Goal: Task Accomplishment & Management: Use online tool/utility

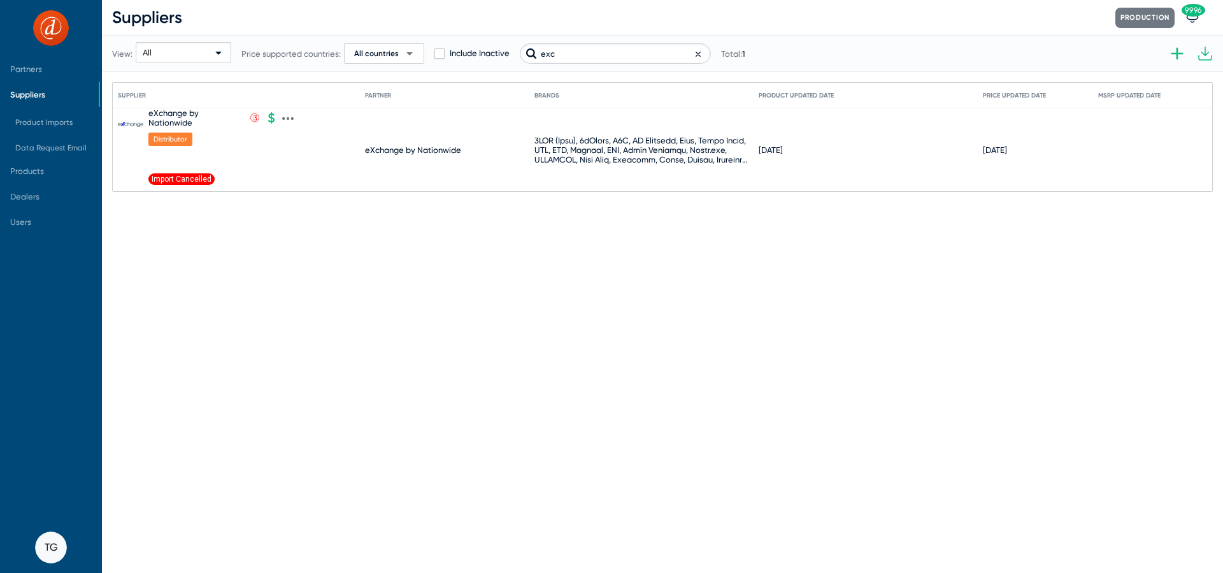
type input "exc"
click at [283, 114] on icon at bounding box center [287, 118] width 11 height 11
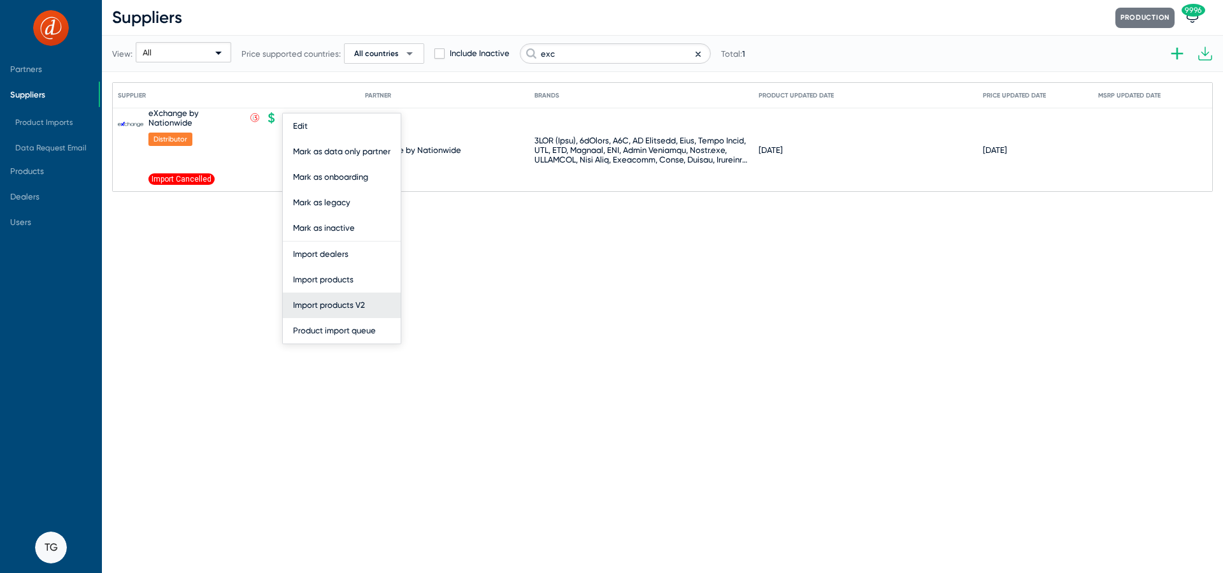
click at [344, 306] on button "Import products V2" at bounding box center [342, 304] width 118 height 25
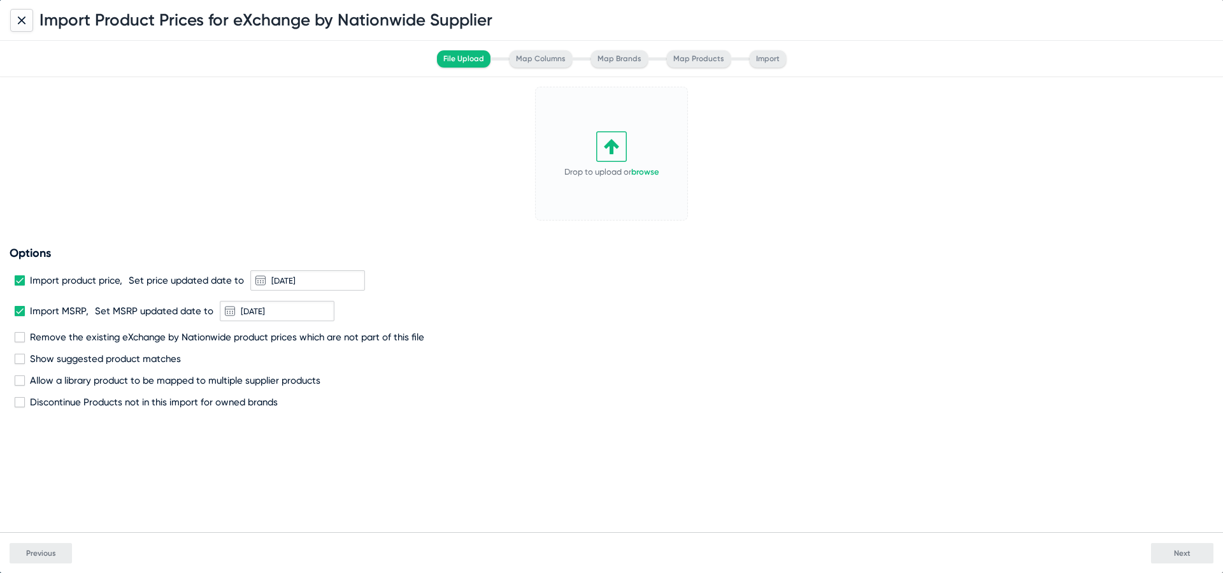
click at [24, 278] on span at bounding box center [20, 280] width 10 height 10
click at [20, 285] on input "Import product price," at bounding box center [19, 285] width 1 height 1
checkbox input "false"
click at [19, 313] on span at bounding box center [20, 311] width 10 height 10
click at [19, 316] on input "Import MSRP," at bounding box center [19, 316] width 1 height 1
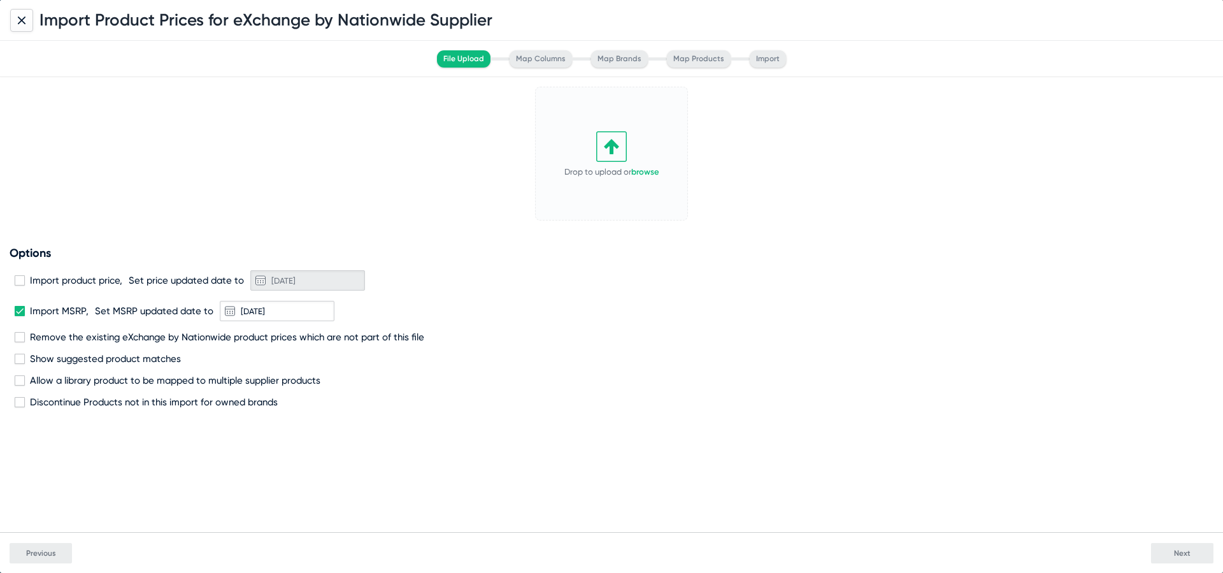
checkbox input "false"
click at [23, 341] on span at bounding box center [20, 337] width 10 height 10
click at [20, 342] on input "Remove the existing eXchange by Nationwide product prices which are not part of…" at bounding box center [19, 342] width 1 height 1
checkbox input "true"
click at [36, 407] on span "Discontinue Products not in this import for owned brands" at bounding box center [154, 401] width 248 height 11
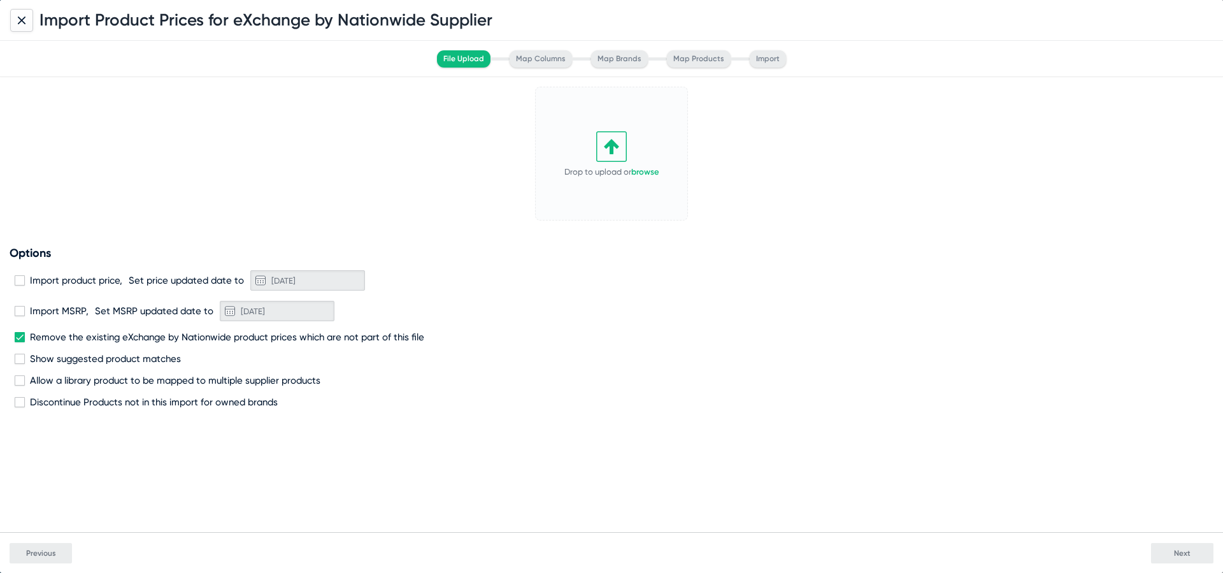
click at [20, 407] on input "Discontinue Products not in this import for owned brands" at bounding box center [19, 407] width 1 height 1
checkbox input "true"
click at [613, 150] on icon at bounding box center [611, 146] width 15 height 15
click at [1186, 555] on span "Next" at bounding box center [1182, 552] width 17 height 9
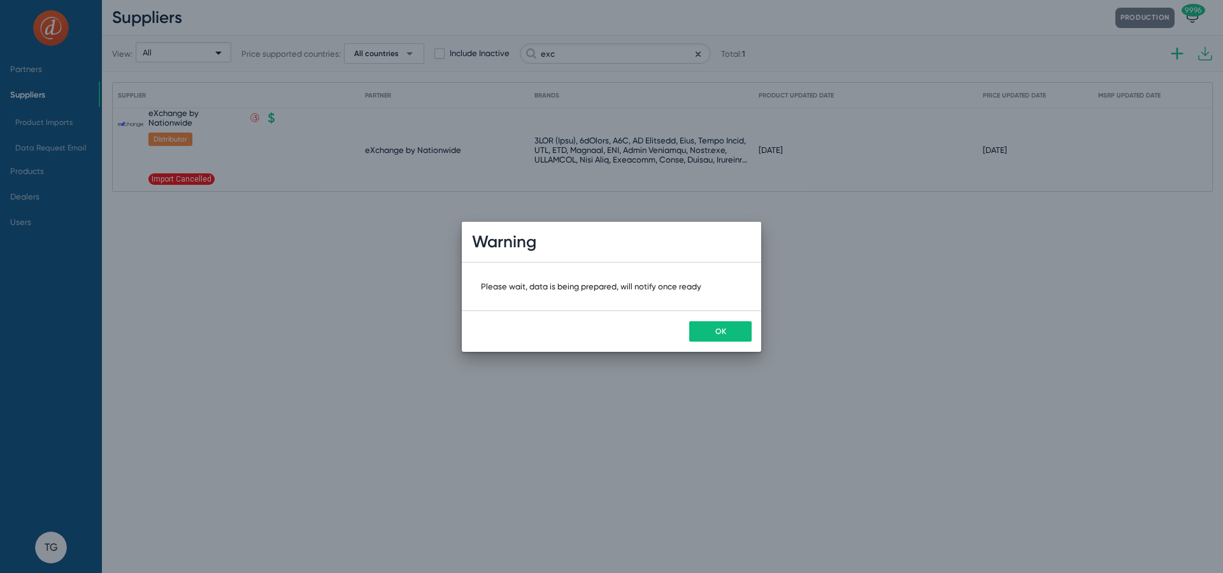
click at [725, 343] on div "OK" at bounding box center [611, 330] width 299 height 41
click at [718, 332] on span "OK" at bounding box center [720, 331] width 11 height 9
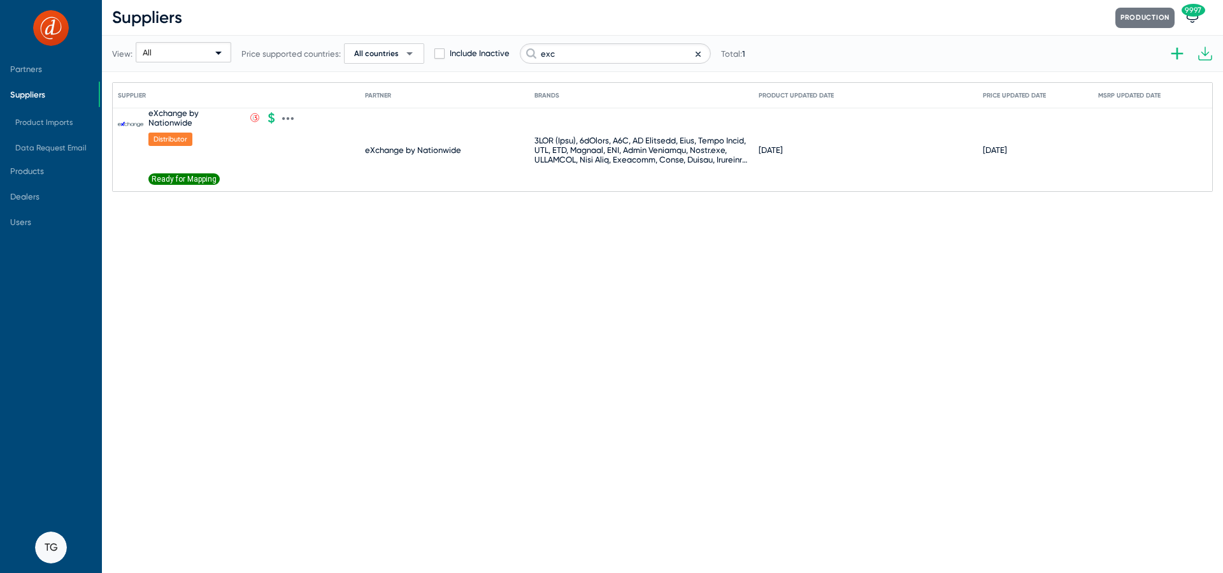
click at [201, 173] on span "Ready for Mapping" at bounding box center [183, 178] width 71 height 11
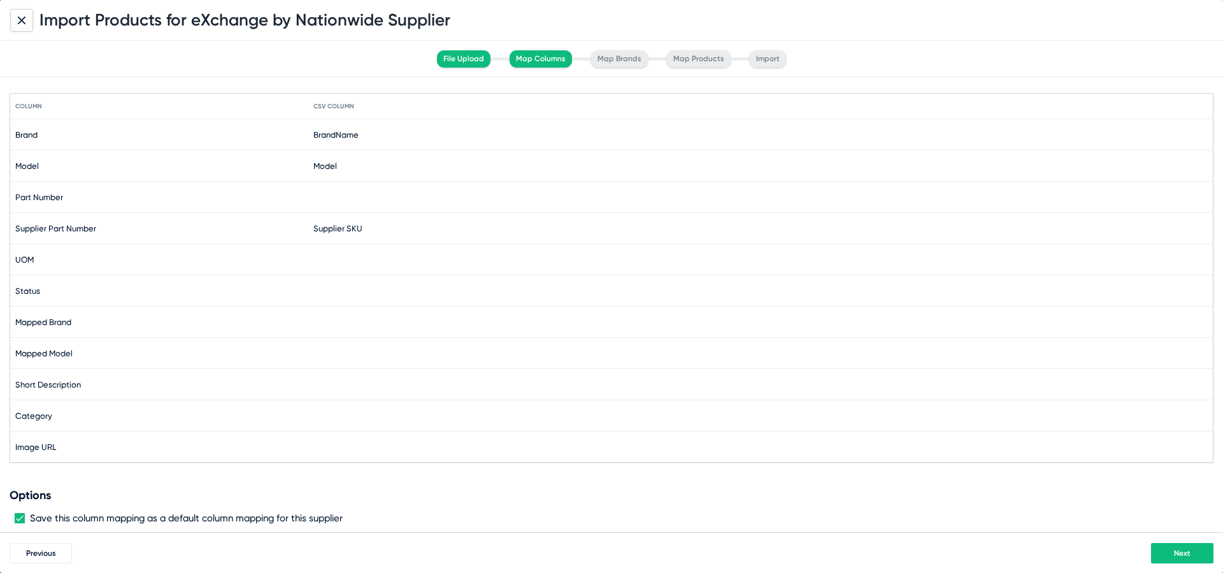
click at [1193, 543] on div "Next" at bounding box center [642, 553] width 1141 height 20
click at [1188, 550] on span "Next" at bounding box center [1182, 552] width 17 height 9
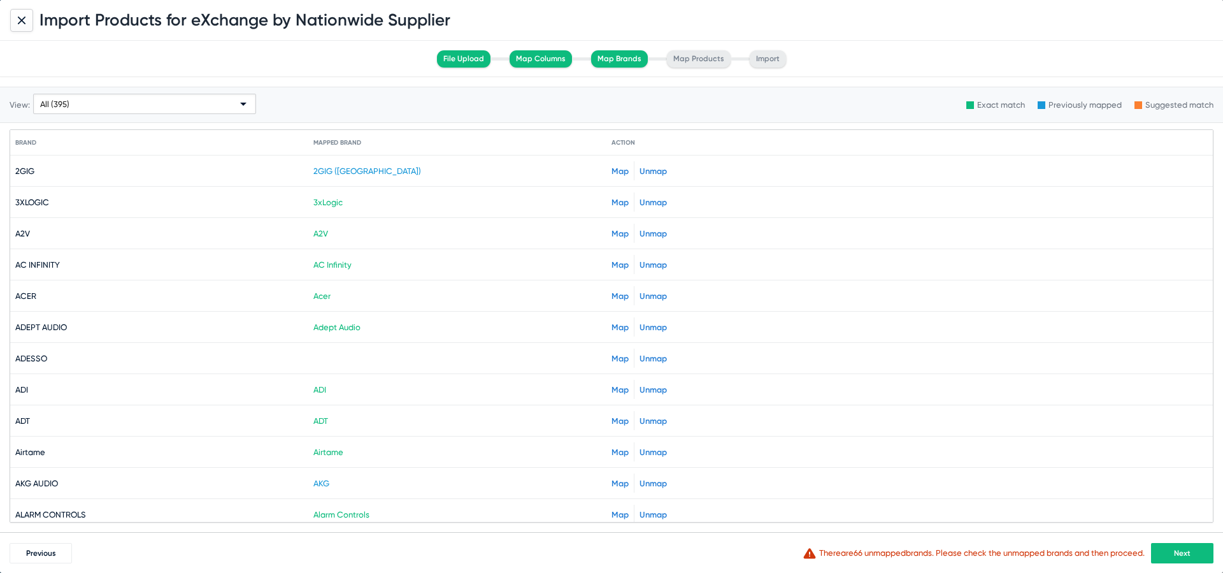
click at [1169, 561] on button "Next" at bounding box center [1182, 553] width 62 height 20
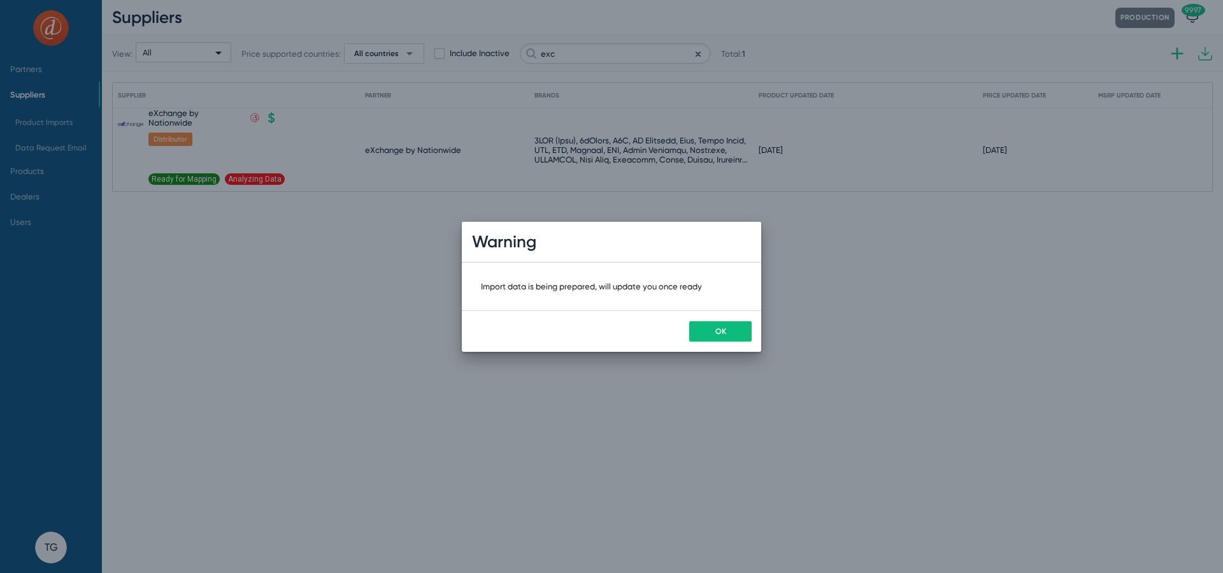
click at [713, 329] on button "OK" at bounding box center [720, 331] width 62 height 20
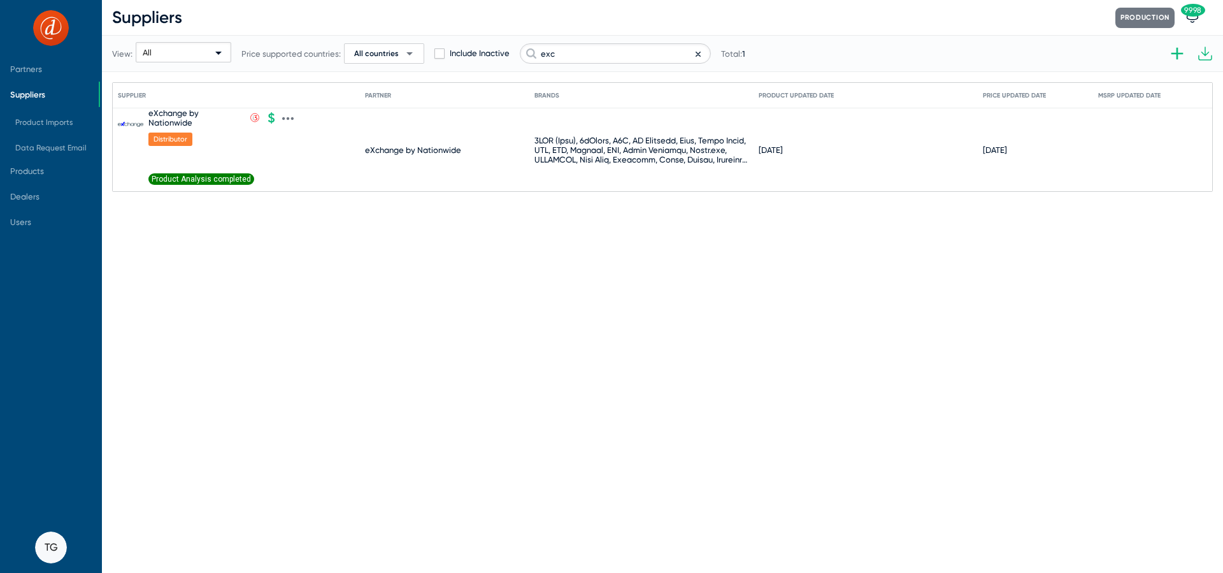
click at [208, 181] on span "Product Analysis completed" at bounding box center [201, 178] width 106 height 11
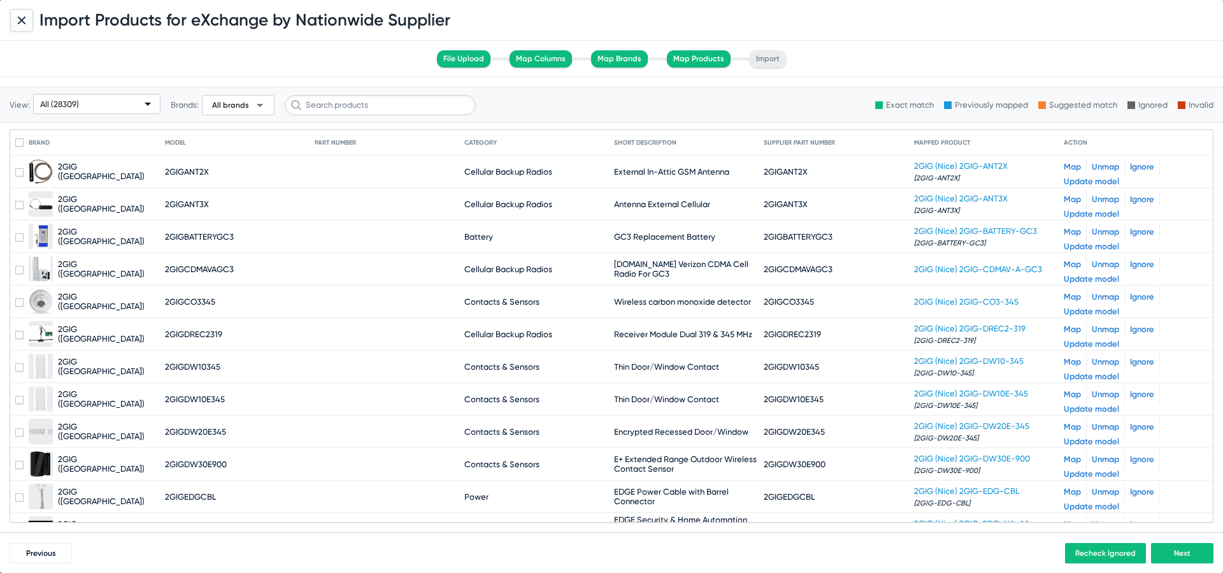
click at [91, 101] on div "All (28309)" at bounding box center [91, 104] width 102 height 20
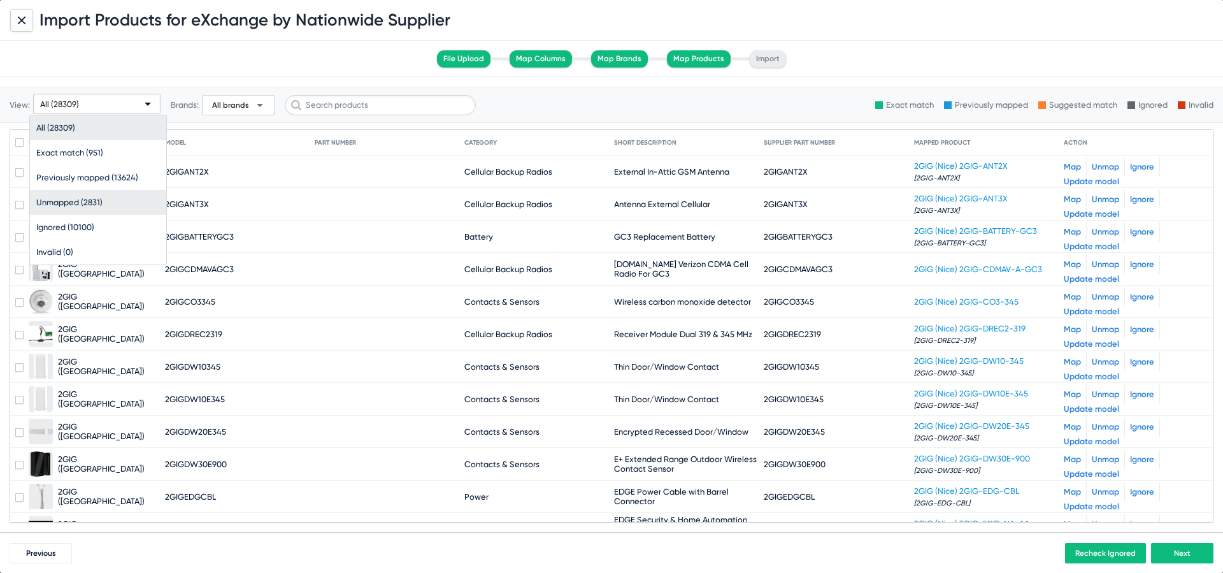
click at [103, 200] on span "Unmapped (2831)" at bounding box center [98, 202] width 124 height 25
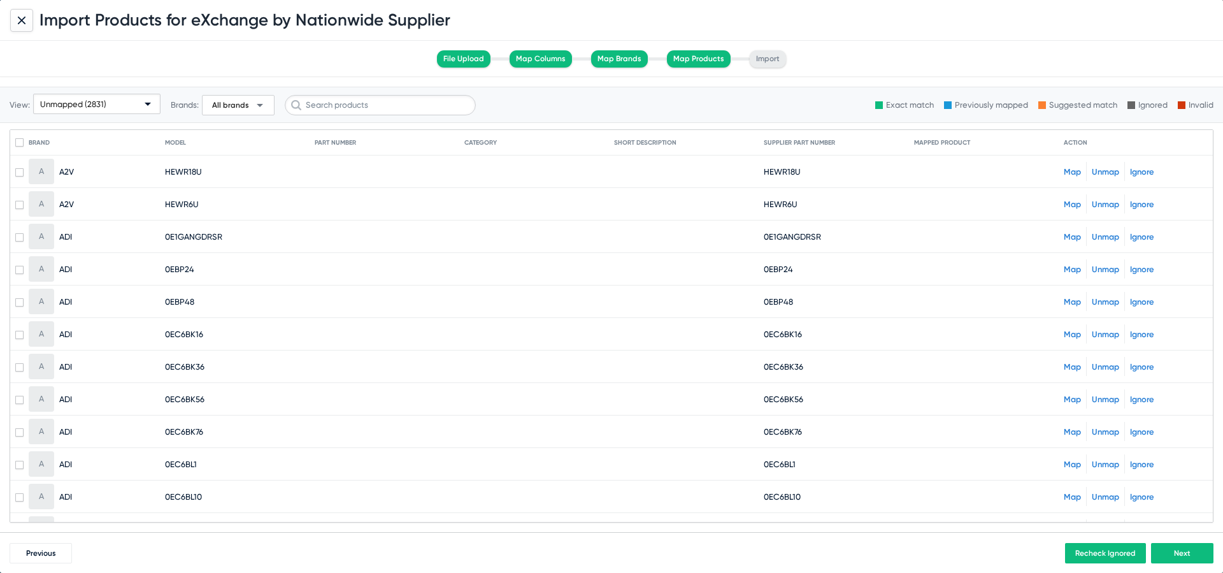
click at [1068, 172] on link "Map" at bounding box center [1072, 172] width 17 height 10
click at [1061, 203] on mat-cell at bounding box center [989, 204] width 150 height 31
click at [1081, 202] on div "Map Unmap Ignore" at bounding box center [1136, 203] width 144 height 19
click at [1068, 204] on link "Map" at bounding box center [1072, 204] width 17 height 10
click at [1071, 233] on link "Map" at bounding box center [1072, 237] width 17 height 10
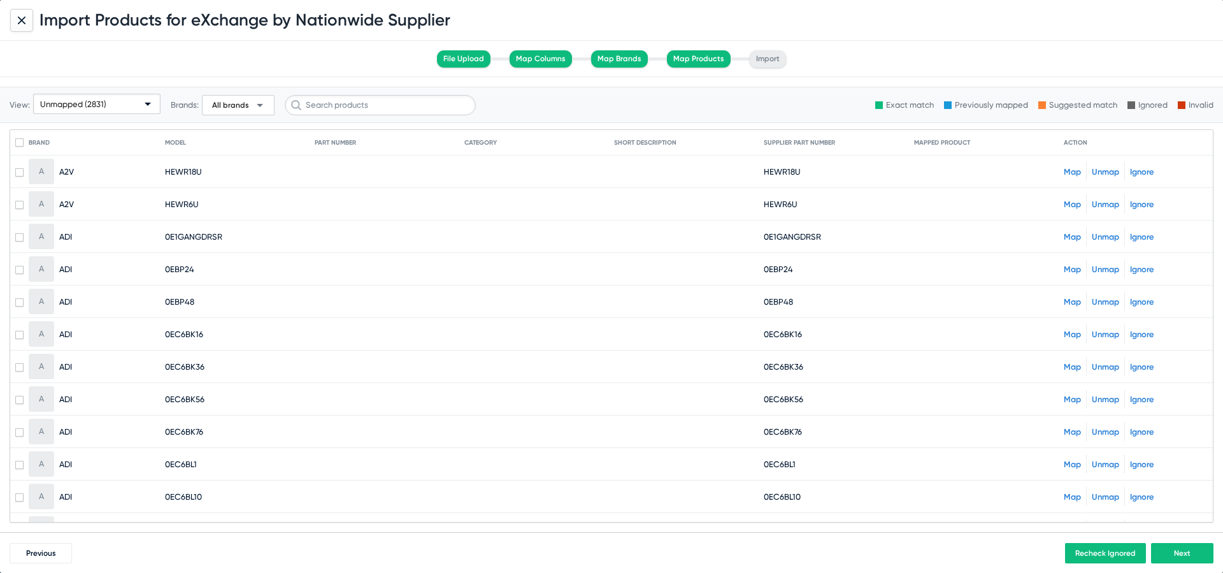
click at [1071, 266] on link "Map" at bounding box center [1072, 269] width 17 height 10
click at [116, 96] on div "Unmapped (2831)" at bounding box center [91, 104] width 102 height 20
click at [115, 97] on div "All (28309) Exact match (951) Previously mapped (13624) Unmapped (2831) Ignored…" at bounding box center [87, 179] width 116 height 171
click at [92, 106] on div "All (28309) Exact match (951) Previously mapped (13624) Unmapped (2831) Ignored…" at bounding box center [87, 179] width 116 height 171
click at [299, 350] on div at bounding box center [611, 286] width 1223 height 573
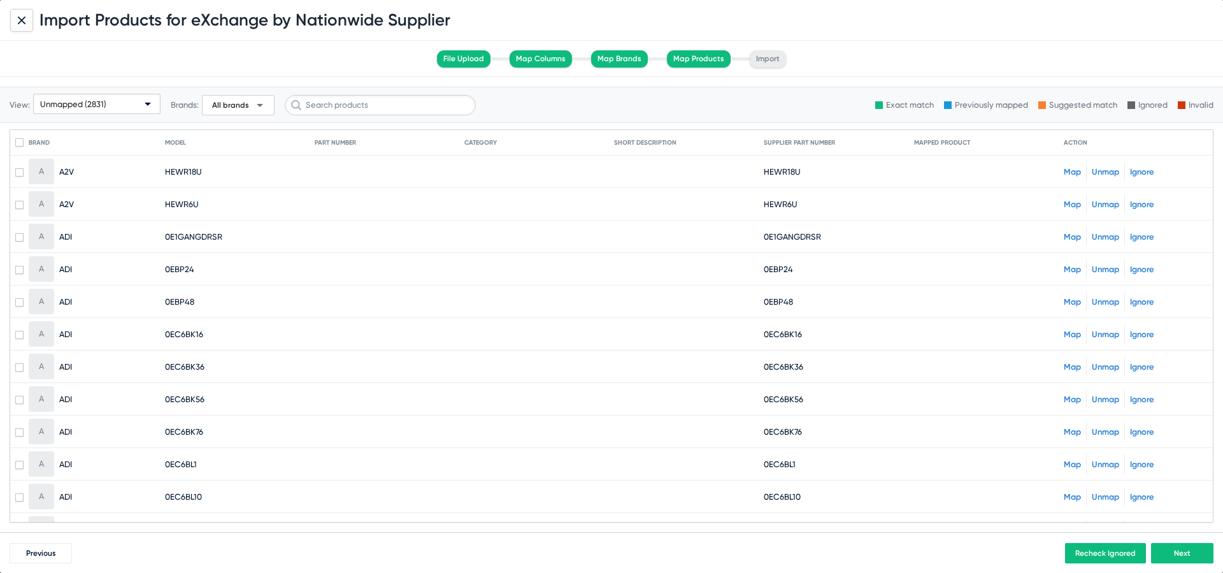
click at [69, 105] on span "Unmapped (2831)" at bounding box center [73, 104] width 66 height 10
click at [229, 121] on div at bounding box center [611, 286] width 1223 height 573
click at [236, 101] on span "All brands" at bounding box center [230, 105] width 37 height 10
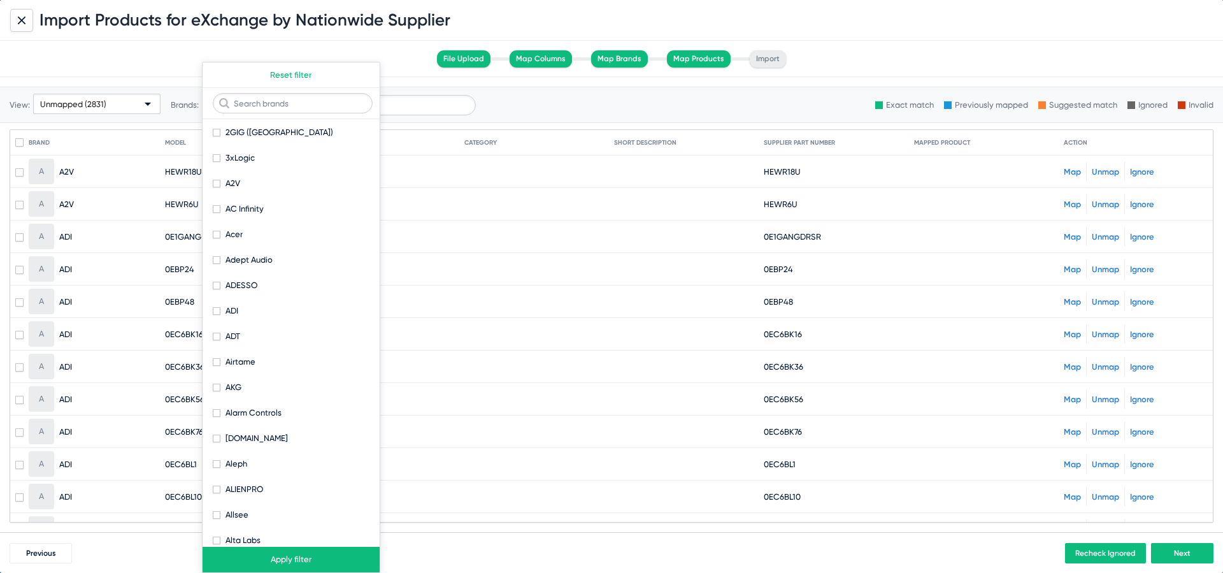
click at [580, 345] on div at bounding box center [611, 286] width 1223 height 573
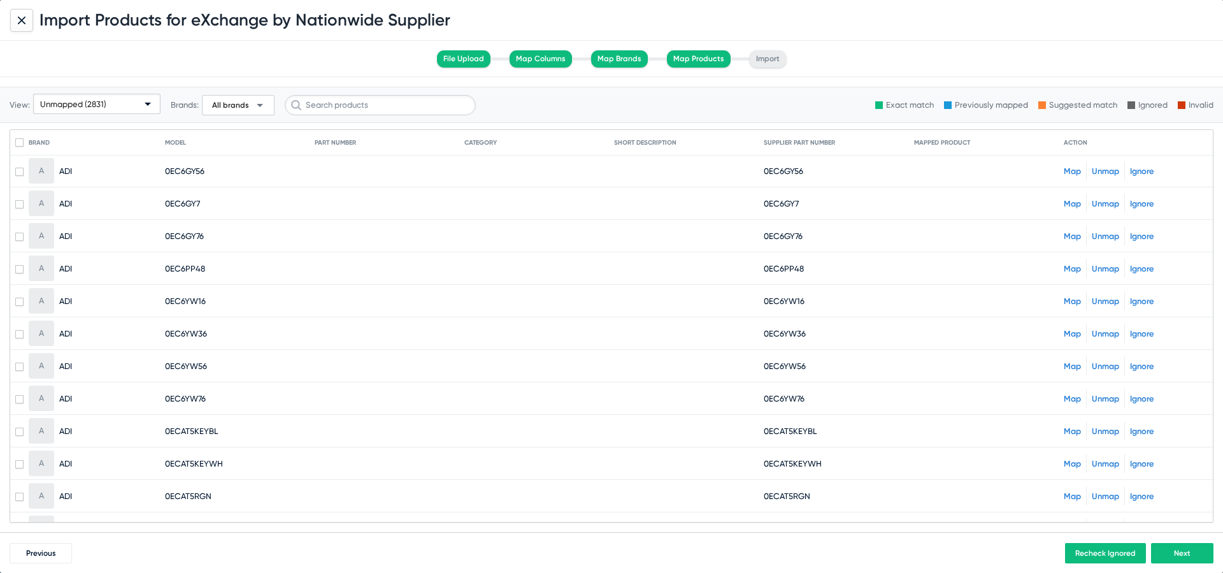
scroll to position [1106, 0]
click at [234, 110] on span "All brands" at bounding box center [230, 105] width 37 height 10
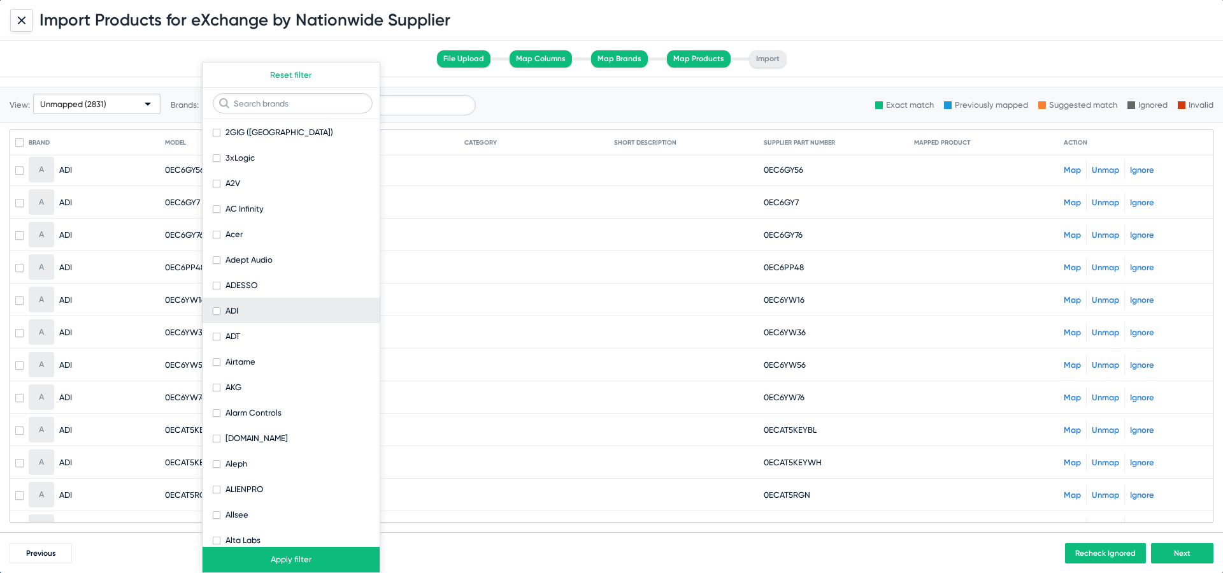
click at [218, 311] on span at bounding box center [217, 311] width 8 height 8
click at [217, 315] on input "ADI" at bounding box center [216, 315] width 1 height 1
checkbox input "true"
click at [288, 561] on button "Apply filter" at bounding box center [291, 558] width 177 height 25
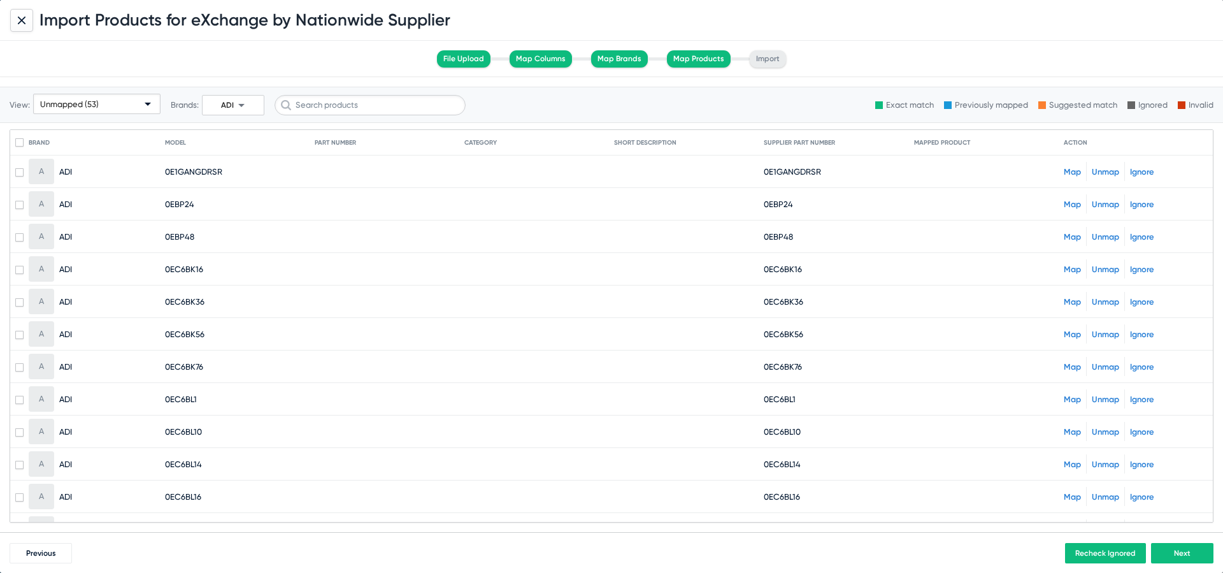
click at [1072, 171] on link "Map" at bounding box center [1072, 172] width 17 height 10
click at [1068, 206] on link "Map" at bounding box center [1072, 204] width 17 height 10
click at [1071, 236] on link "Map" at bounding box center [1072, 237] width 17 height 10
click at [1070, 265] on link "Map" at bounding box center [1072, 269] width 17 height 10
click at [785, 171] on span "0E1GANGDRSR" at bounding box center [792, 172] width 57 height 10
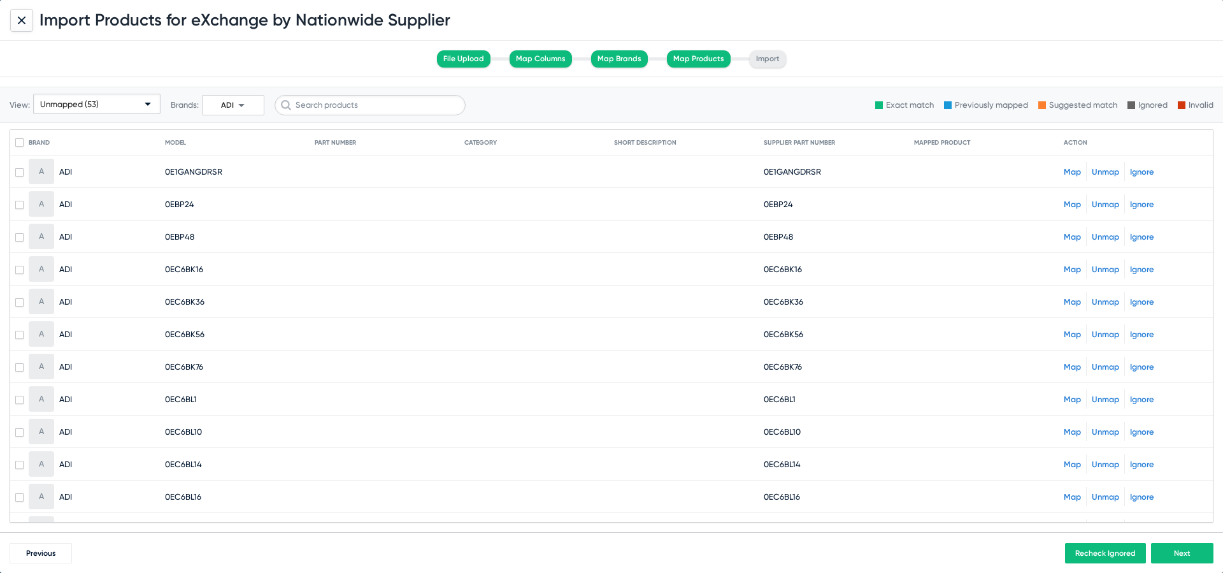
click at [785, 171] on span "0E1GANGDRSR" at bounding box center [792, 172] width 57 height 10
click at [773, 204] on span "0EBP24" at bounding box center [778, 204] width 29 height 10
copy span "0EBP24"
